Goal: Find specific page/section: Find specific page/section

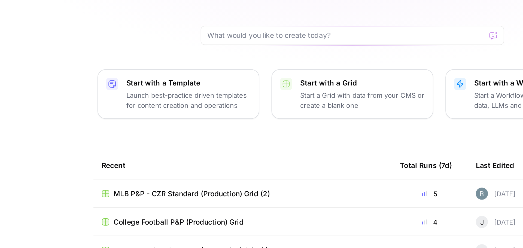
scroll to position [2, 0]
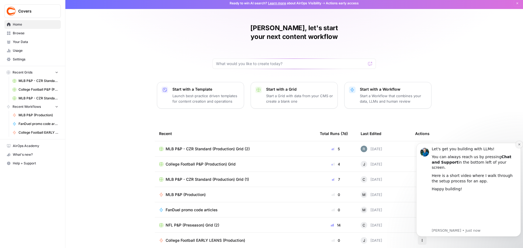
click at [517, 148] on button "Dismiss notification" at bounding box center [518, 144] width 7 height 7
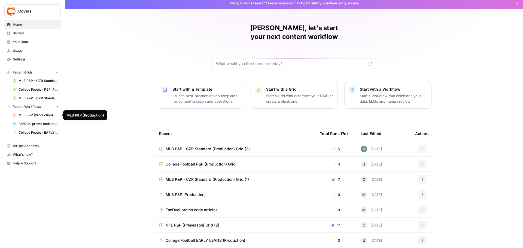
click at [43, 116] on span "MLB P&P (Production)" at bounding box center [39, 115] width 40 height 5
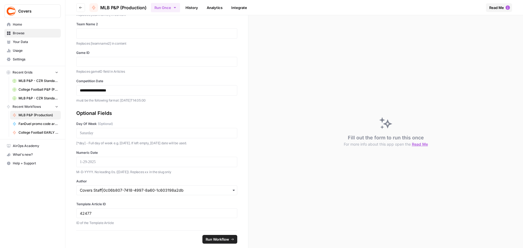
scroll to position [47, 0]
